Goal: Task Accomplishment & Management: Manage account settings

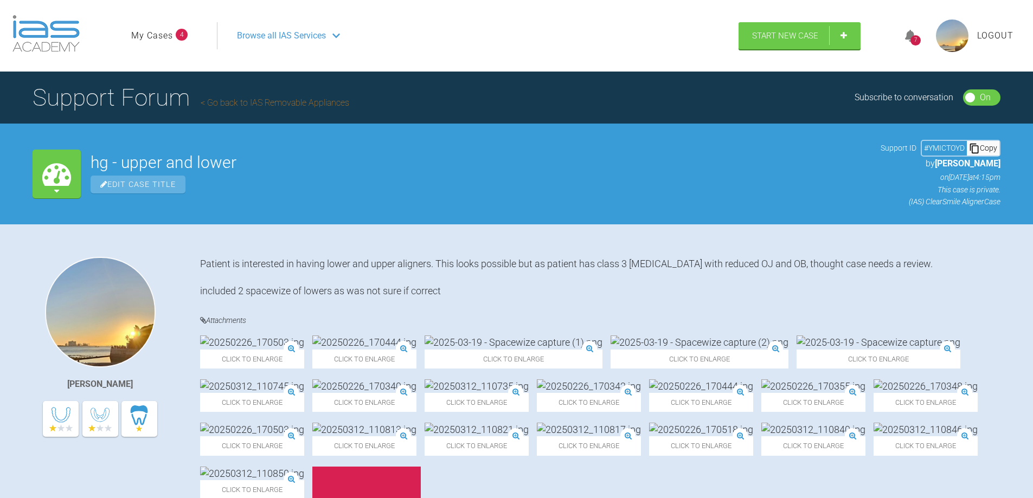
click at [988, 32] on span "Logout" at bounding box center [995, 36] width 36 height 14
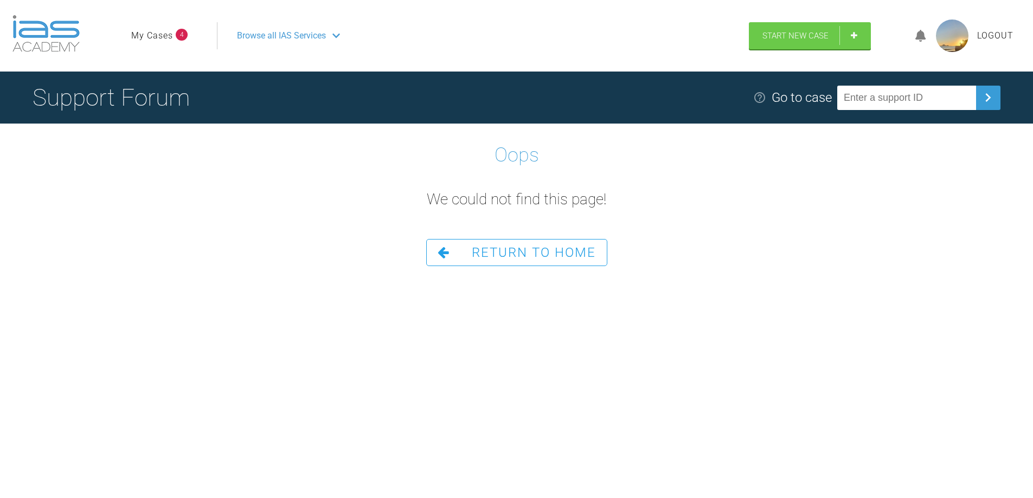
click at [1000, 34] on span "Logout" at bounding box center [995, 36] width 36 height 14
click at [505, 245] on span "Return To Home" at bounding box center [534, 252] width 124 height 15
